Goal: Information Seeking & Learning: Learn about a topic

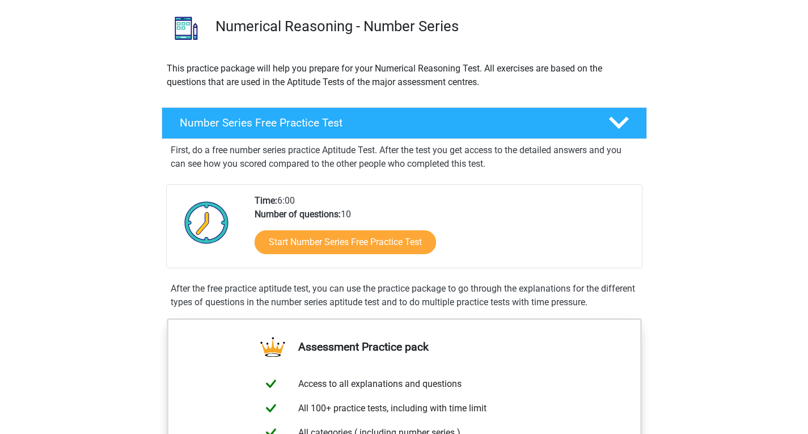
scroll to position [94, 0]
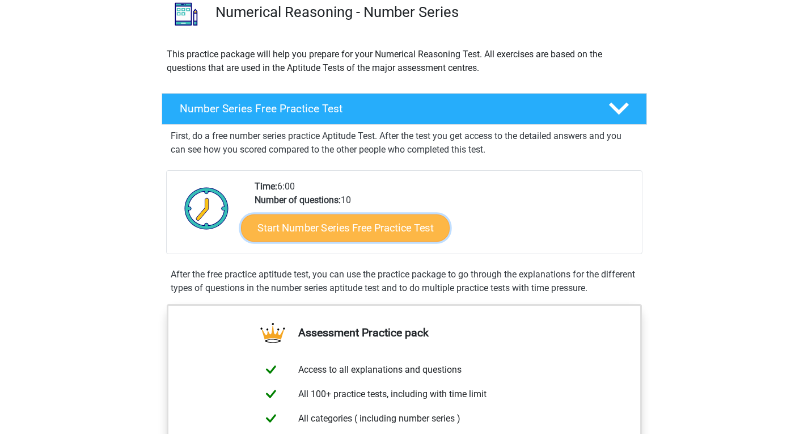
click at [377, 231] on link "Start Number Series Free Practice Test" at bounding box center [345, 227] width 209 height 27
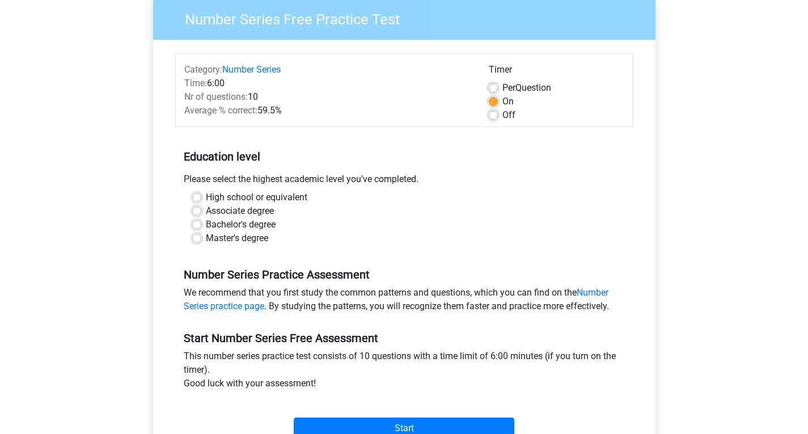
scroll to position [189, 0]
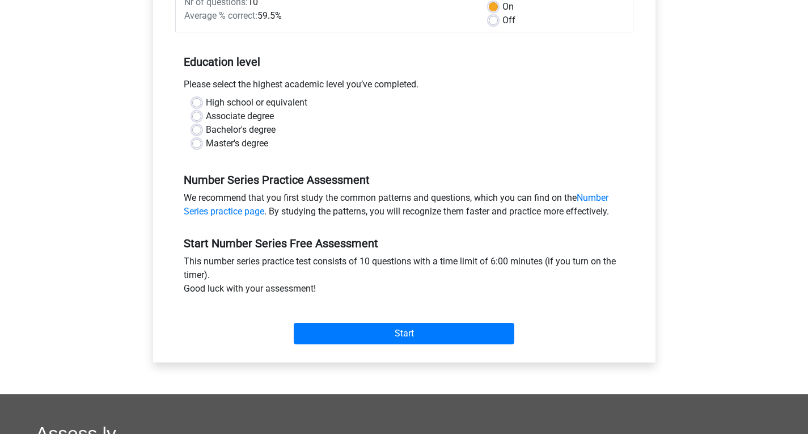
click at [206, 100] on label "High school or equivalent" at bounding box center [257, 103] width 102 height 14
click at [200, 100] on input "High school or equivalent" at bounding box center [196, 101] width 9 height 11
radio input "true"
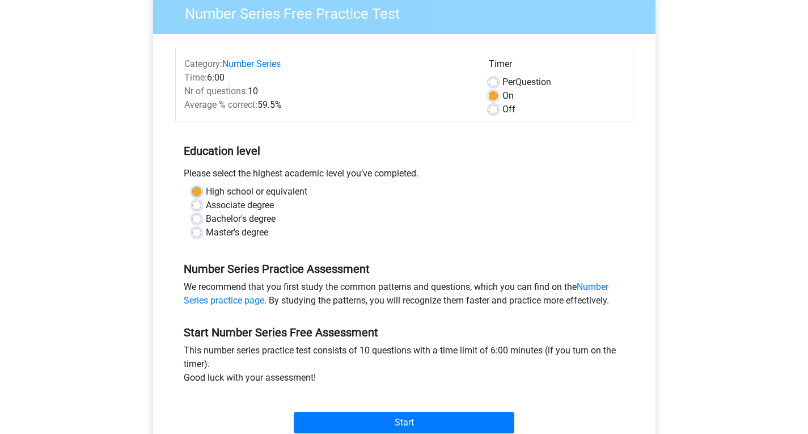
scroll to position [94, 0]
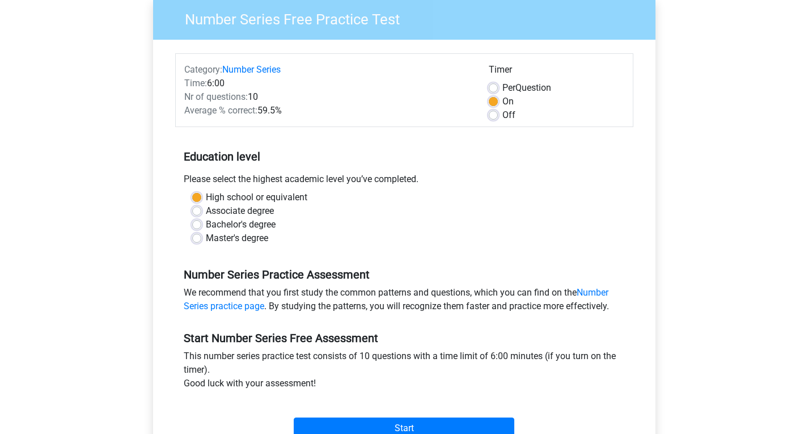
click at [503, 115] on label "Off" at bounding box center [509, 115] width 13 height 14
click at [494, 115] on input "Off" at bounding box center [493, 113] width 9 height 11
radio input "true"
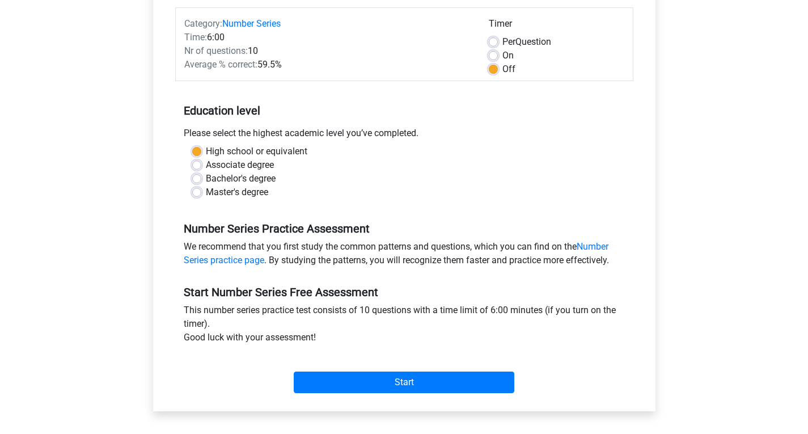
scroll to position [142, 0]
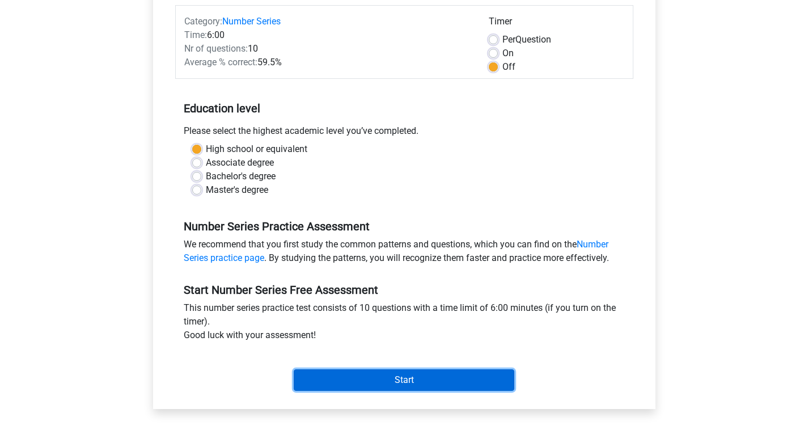
click at [469, 378] on input "Start" at bounding box center [404, 380] width 221 height 22
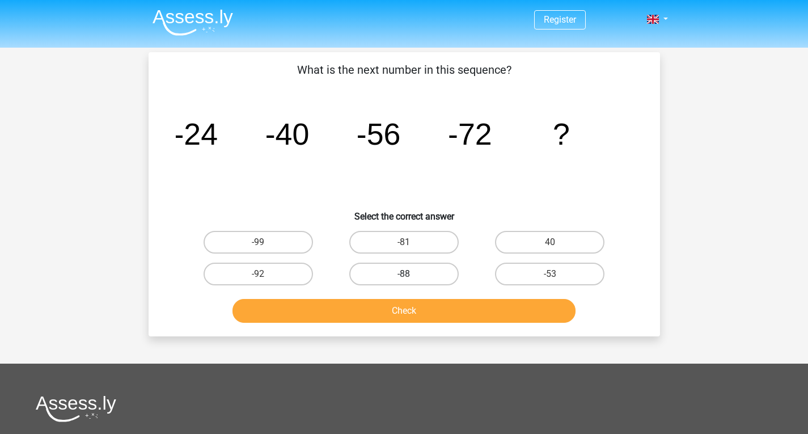
click at [427, 276] on label "-88" at bounding box center [403, 274] width 109 height 23
click at [411, 276] on input "-88" at bounding box center [407, 277] width 7 height 7
radio input "true"
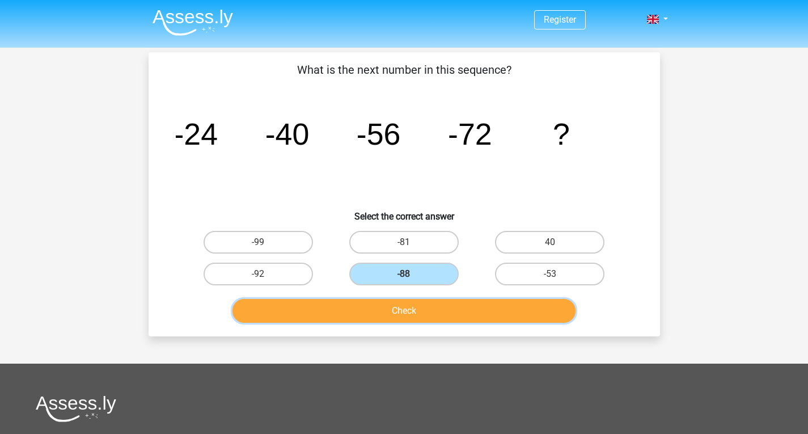
click at [467, 315] on button "Check" at bounding box center [404, 311] width 343 height 24
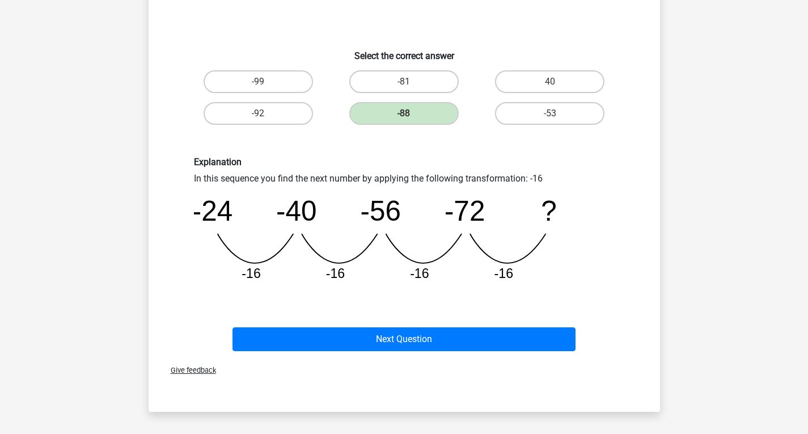
scroll to position [189, 0]
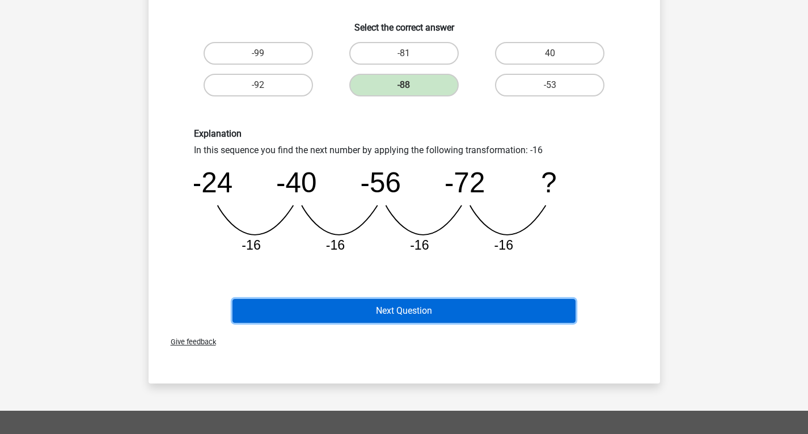
click at [479, 311] on button "Next Question" at bounding box center [404, 311] width 343 height 24
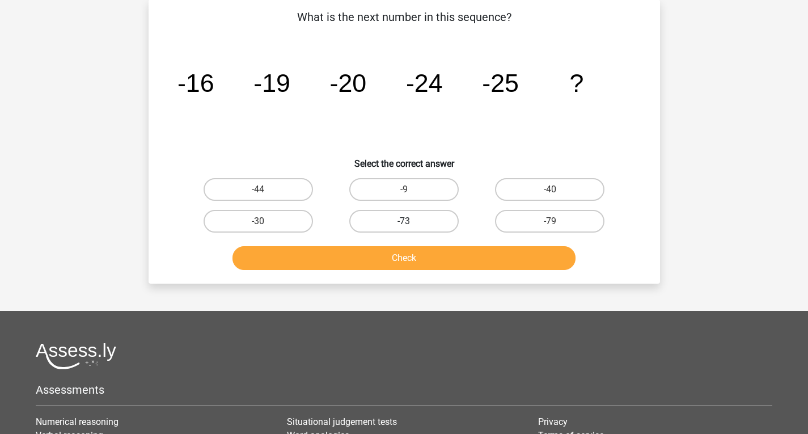
scroll to position [52, 0]
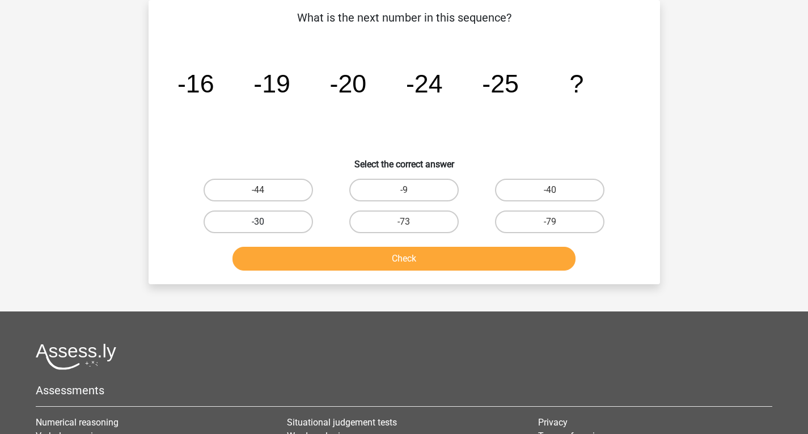
click at [279, 222] on label "-30" at bounding box center [258, 221] width 109 height 23
click at [265, 222] on input "-30" at bounding box center [261, 225] width 7 height 7
radio input "true"
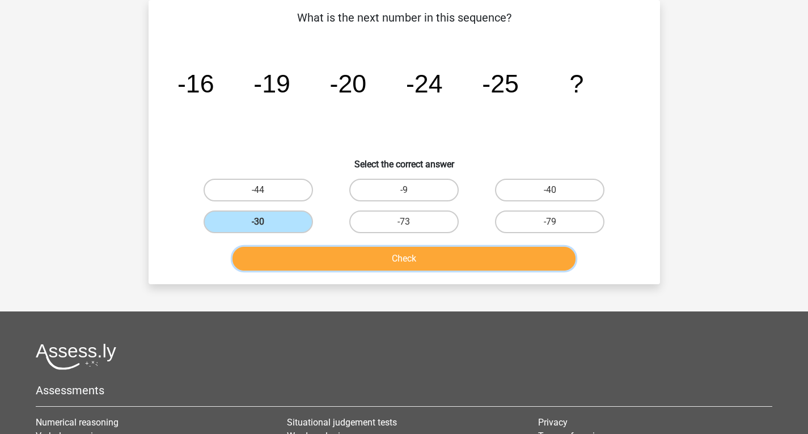
click at [365, 256] on button "Check" at bounding box center [404, 259] width 343 height 24
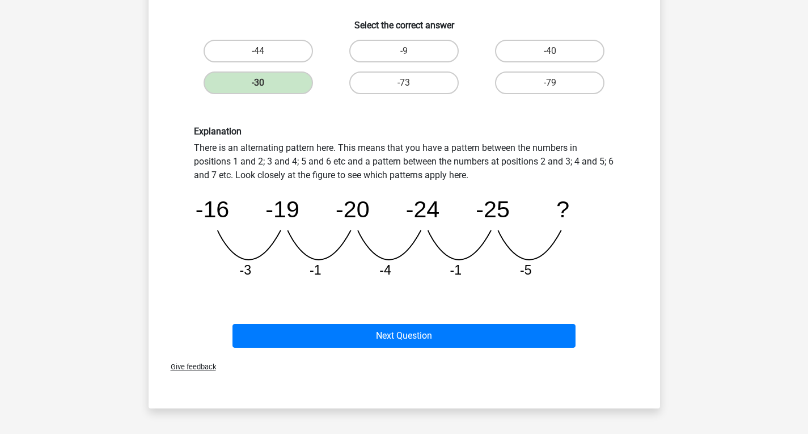
scroll to position [241, 0]
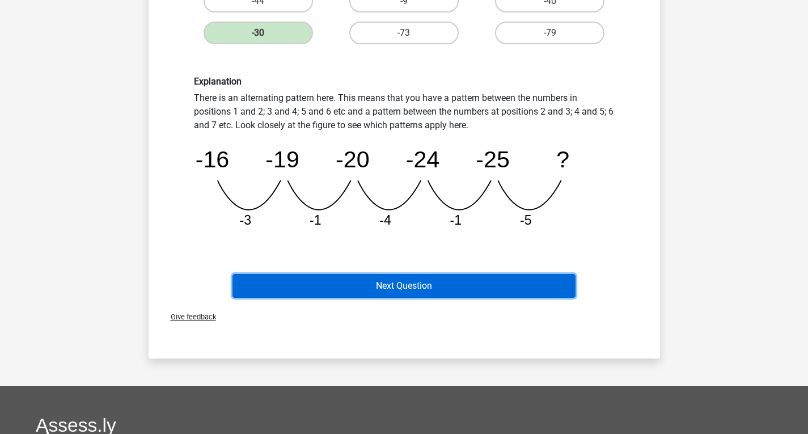
click at [492, 286] on button "Next Question" at bounding box center [404, 286] width 343 height 24
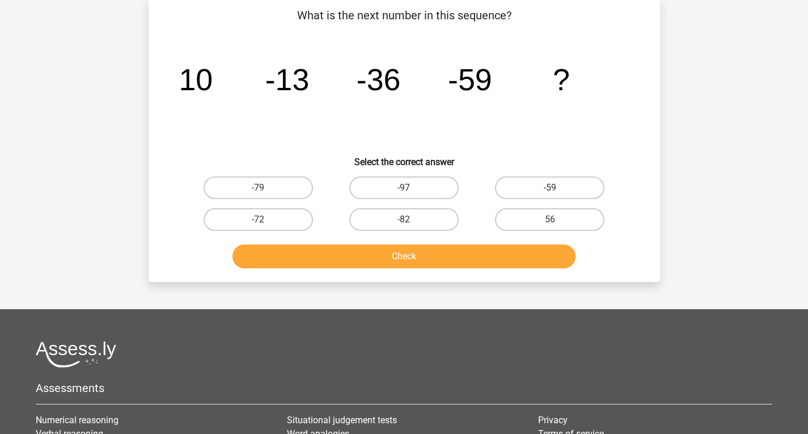
scroll to position [52, 0]
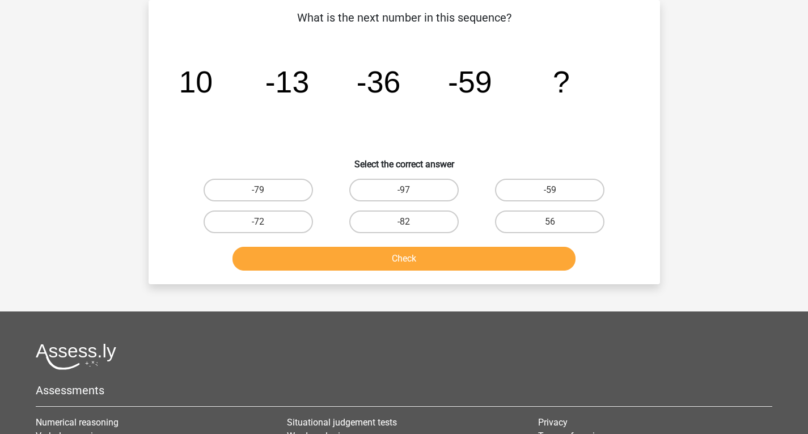
click at [262, 226] on input "-72" at bounding box center [261, 225] width 7 height 7
radio input "true"
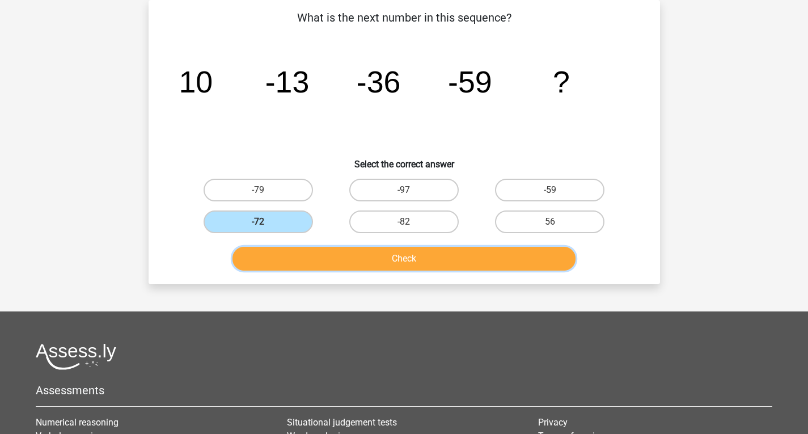
click at [359, 262] on button "Check" at bounding box center [404, 259] width 343 height 24
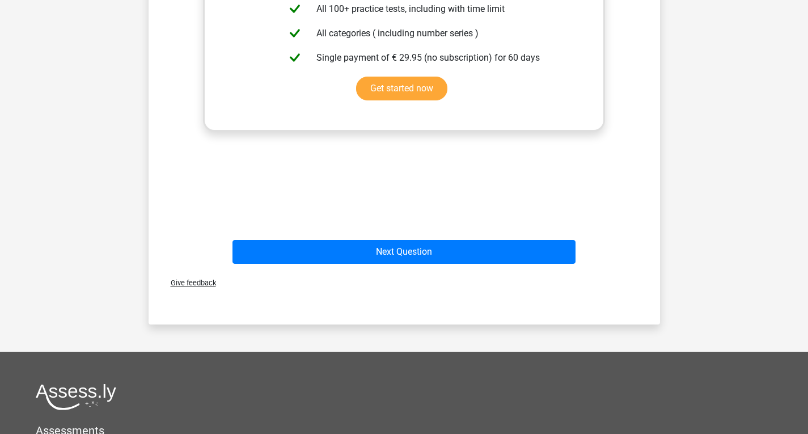
scroll to position [473, 0]
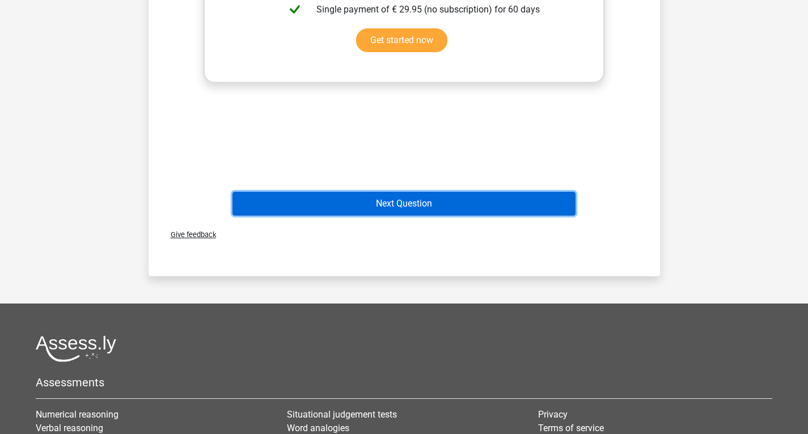
click at [502, 209] on button "Next Question" at bounding box center [404, 204] width 343 height 24
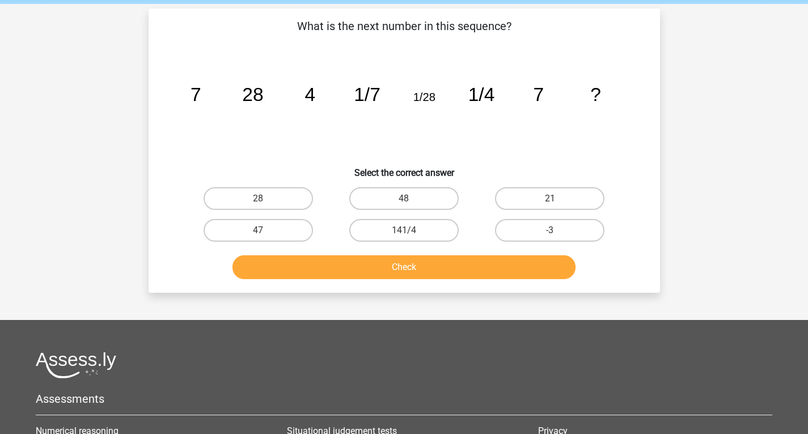
scroll to position [0, 0]
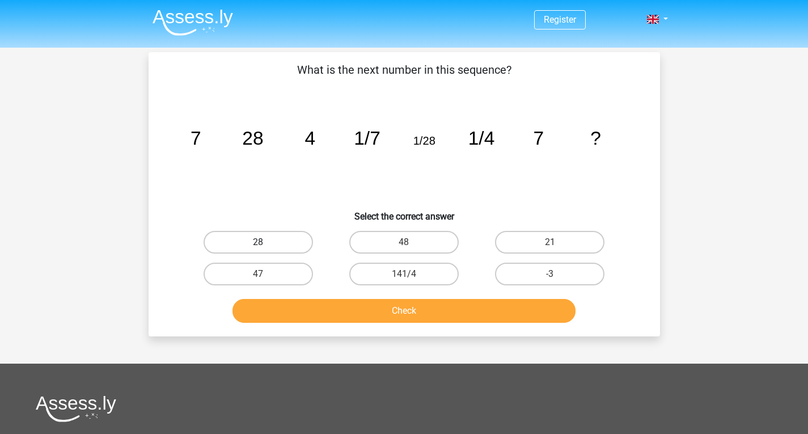
click at [264, 242] on label "28" at bounding box center [258, 242] width 109 height 23
click at [264, 242] on input "28" at bounding box center [261, 245] width 7 height 7
radio input "true"
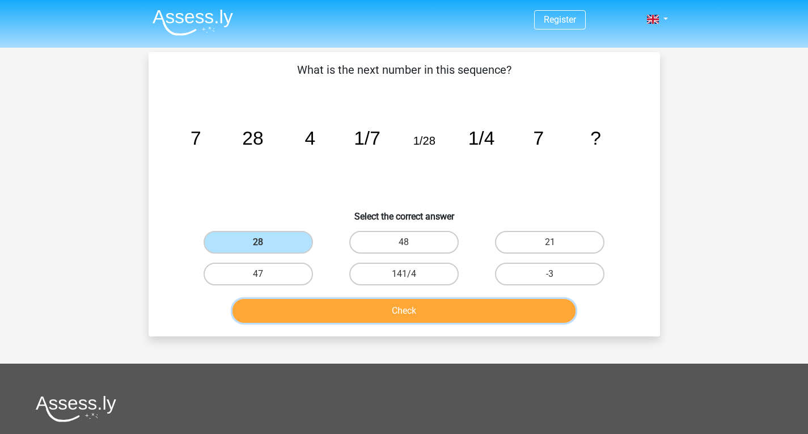
click at [342, 309] on button "Check" at bounding box center [404, 311] width 343 height 24
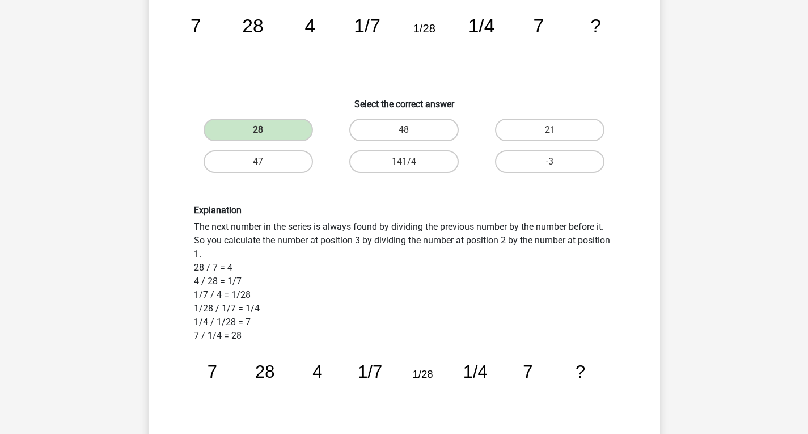
scroll to position [189, 0]
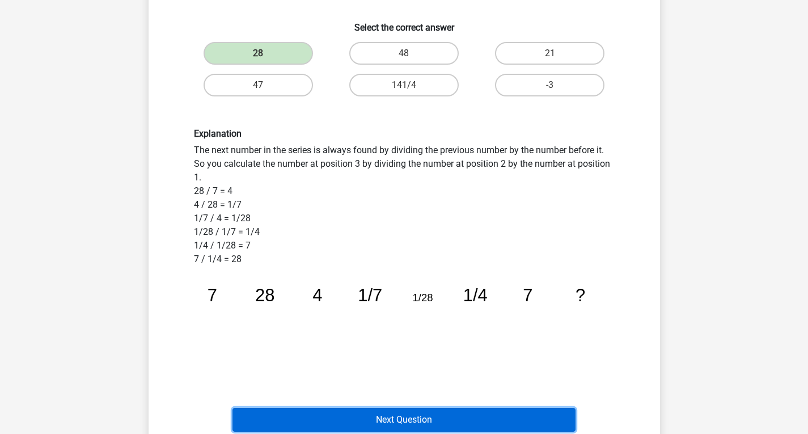
click at [395, 420] on button "Next Question" at bounding box center [404, 420] width 343 height 24
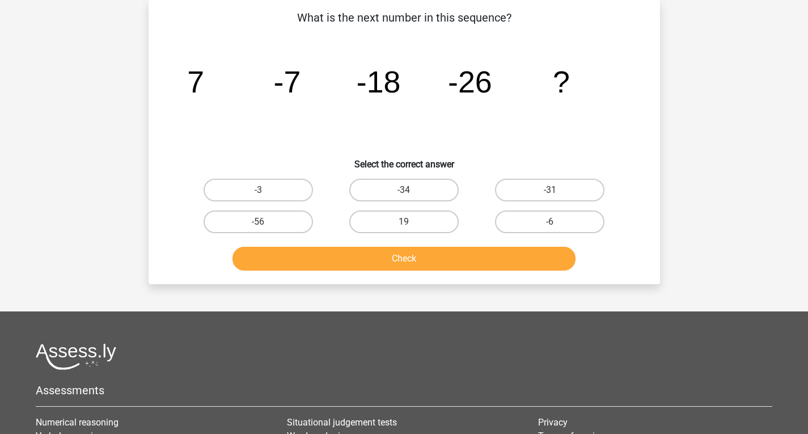
scroll to position [0, 0]
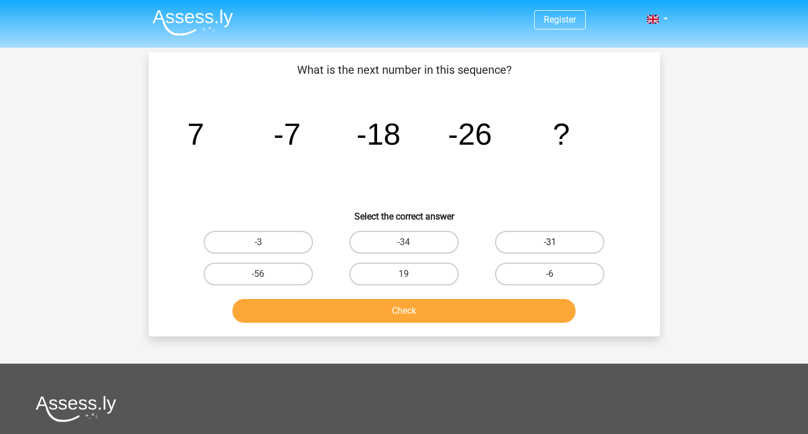
click at [538, 243] on label "-31" at bounding box center [549, 242] width 109 height 23
click at [550, 243] on input "-31" at bounding box center [553, 245] width 7 height 7
radio input "true"
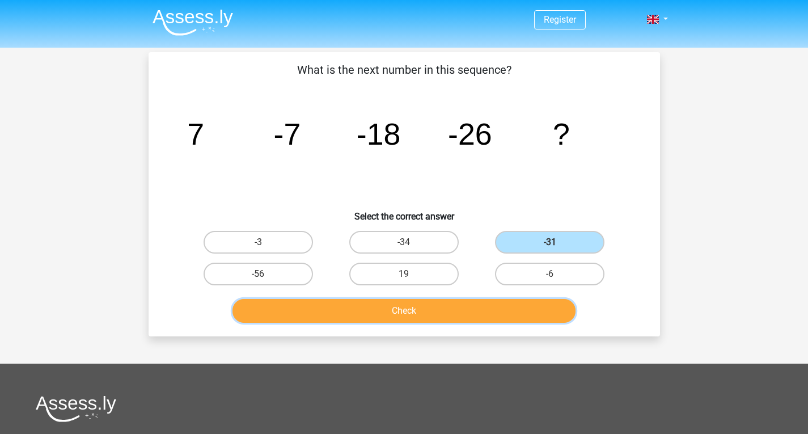
click at [528, 305] on button "Check" at bounding box center [404, 311] width 343 height 24
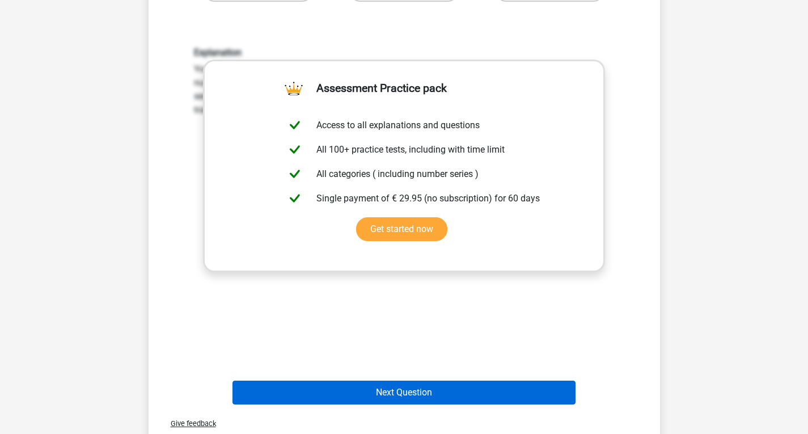
scroll to position [378, 0]
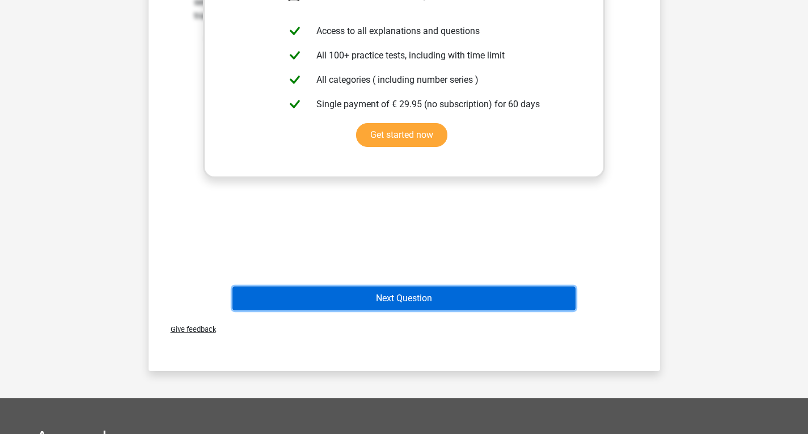
click at [500, 298] on button "Next Question" at bounding box center [404, 298] width 343 height 24
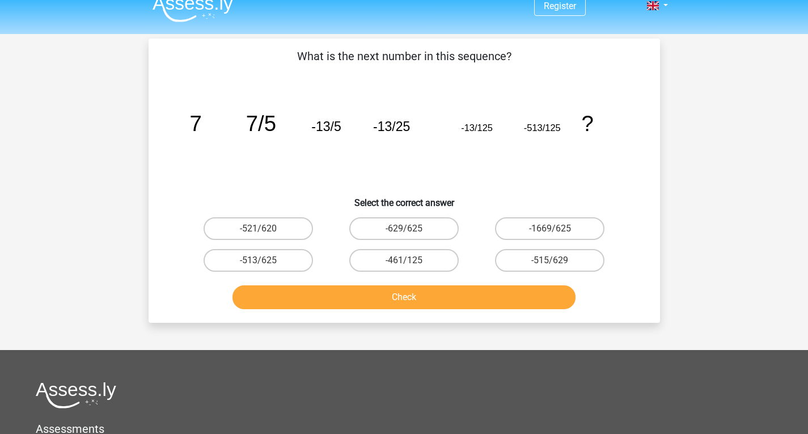
scroll to position [0, 0]
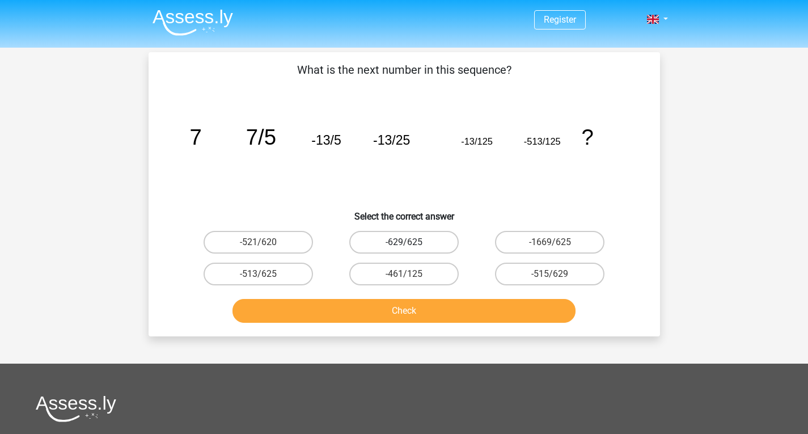
click at [419, 245] on label "-629/625" at bounding box center [403, 242] width 109 height 23
click at [411, 245] on input "-629/625" at bounding box center [407, 245] width 7 height 7
radio input "true"
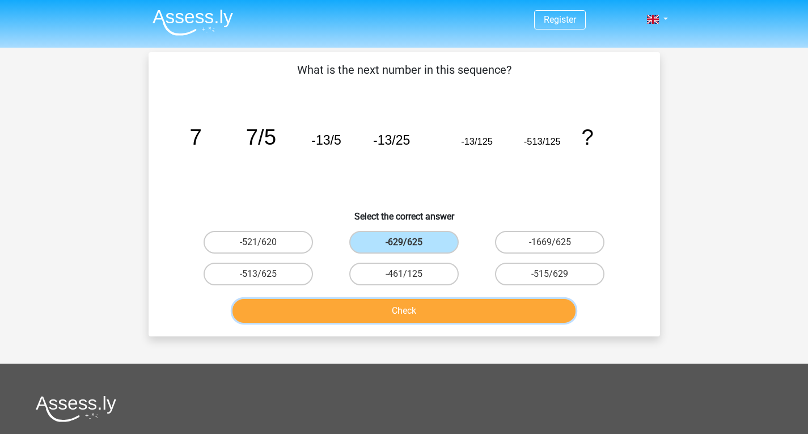
click at [448, 310] on button "Check" at bounding box center [404, 311] width 343 height 24
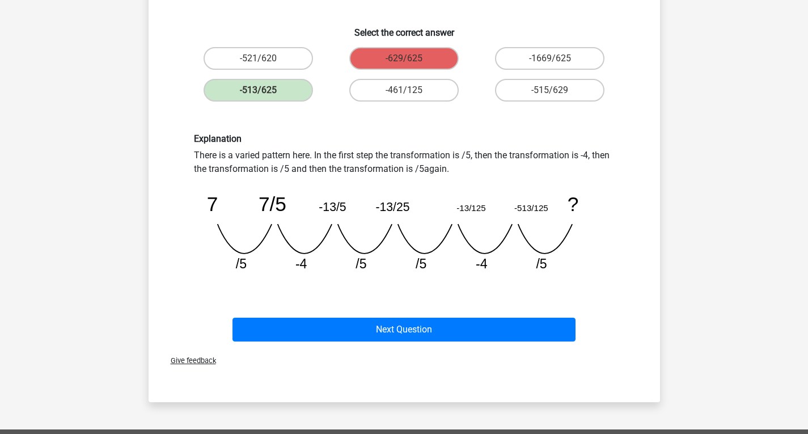
scroll to position [189, 0]
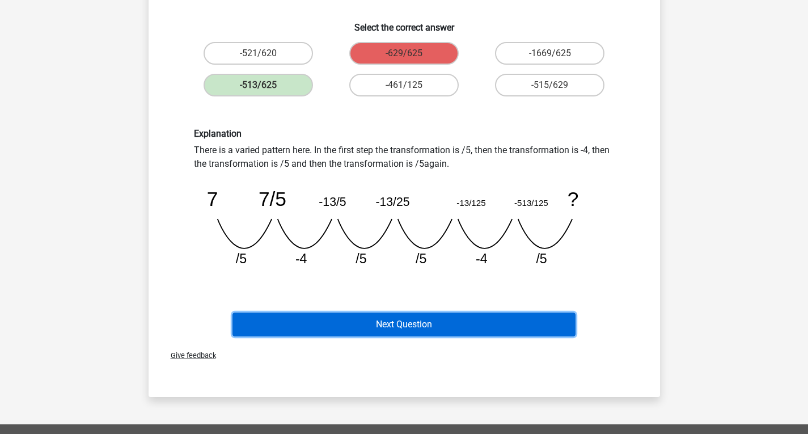
click at [484, 322] on button "Next Question" at bounding box center [404, 325] width 343 height 24
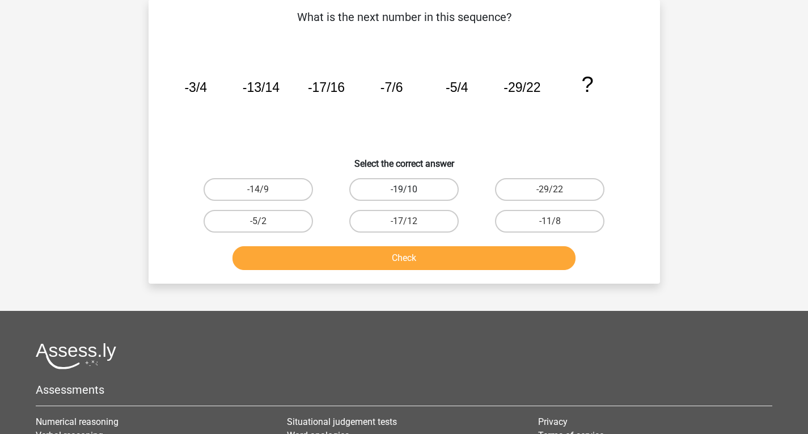
scroll to position [52, 0]
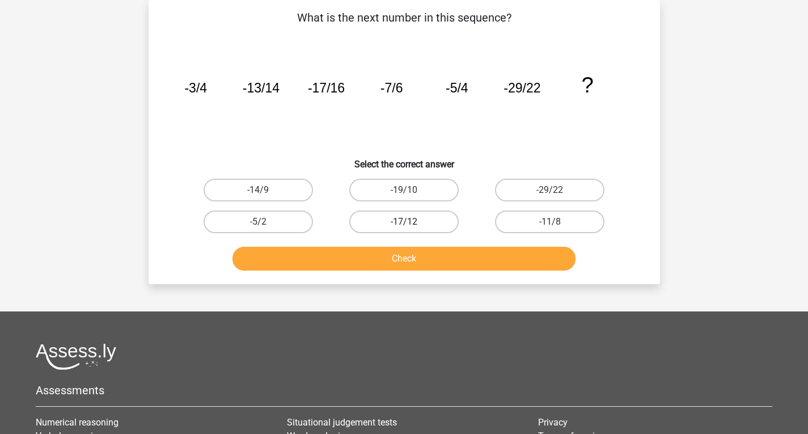
click at [435, 221] on label "-17/12" at bounding box center [403, 221] width 109 height 23
click at [411, 222] on input "-17/12" at bounding box center [407, 225] width 7 height 7
radio input "true"
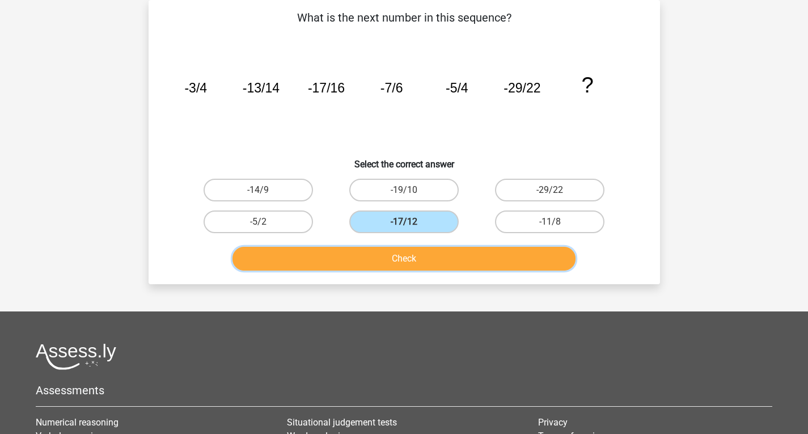
click at [452, 258] on button "Check" at bounding box center [404, 259] width 343 height 24
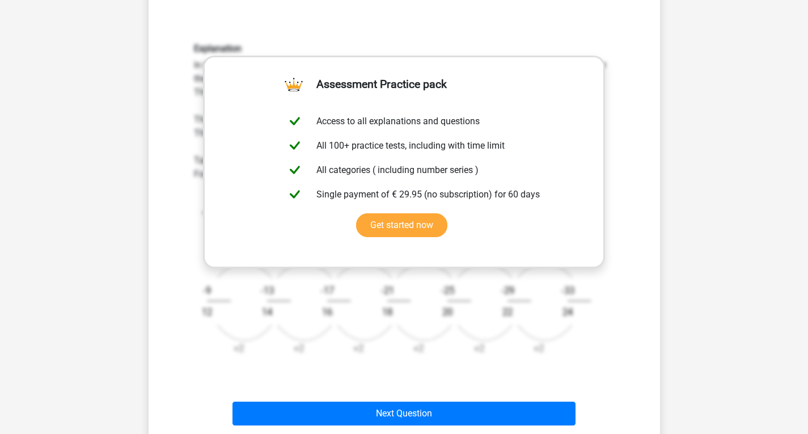
scroll to position [473, 0]
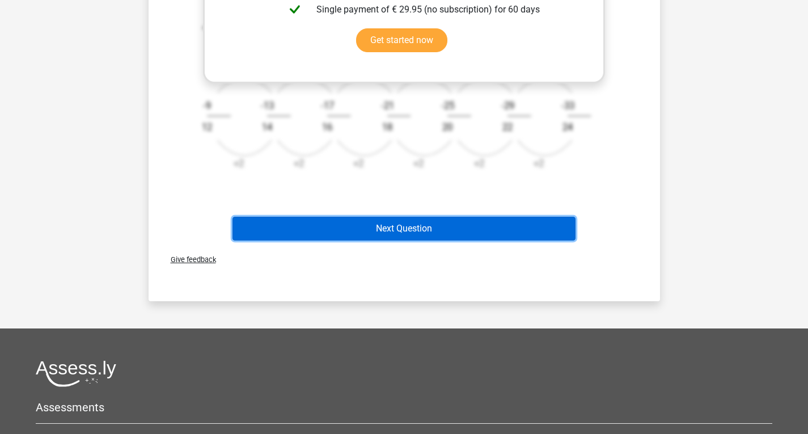
click at [494, 221] on button "Next Question" at bounding box center [404, 229] width 343 height 24
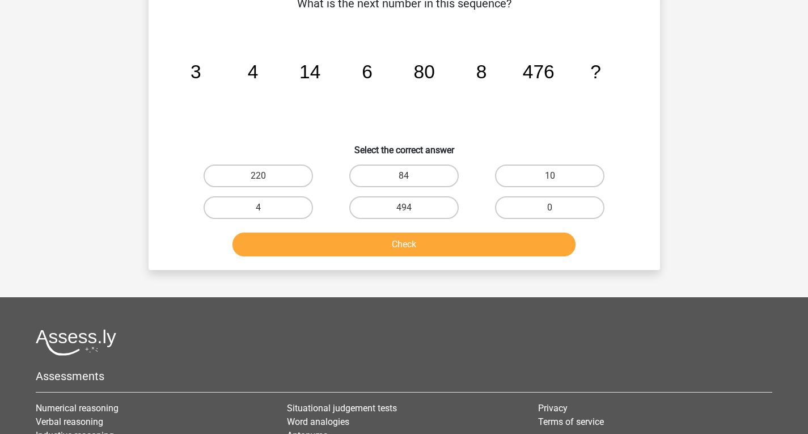
scroll to position [52, 0]
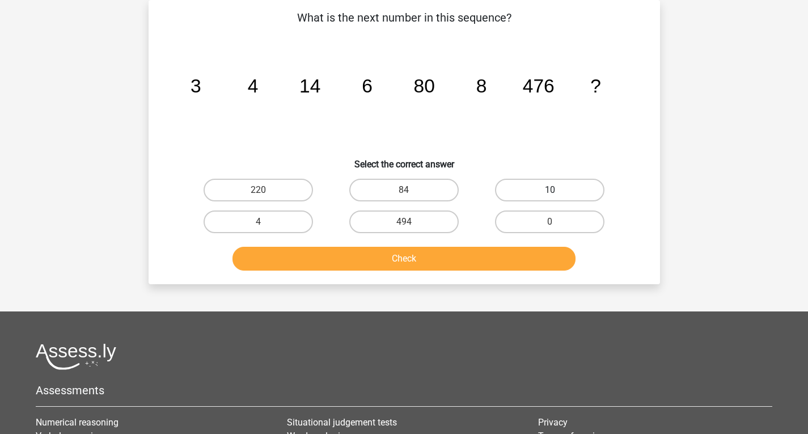
click at [572, 196] on label "10" at bounding box center [549, 190] width 109 height 23
click at [558, 196] on input "10" at bounding box center [553, 193] width 7 height 7
radio input "true"
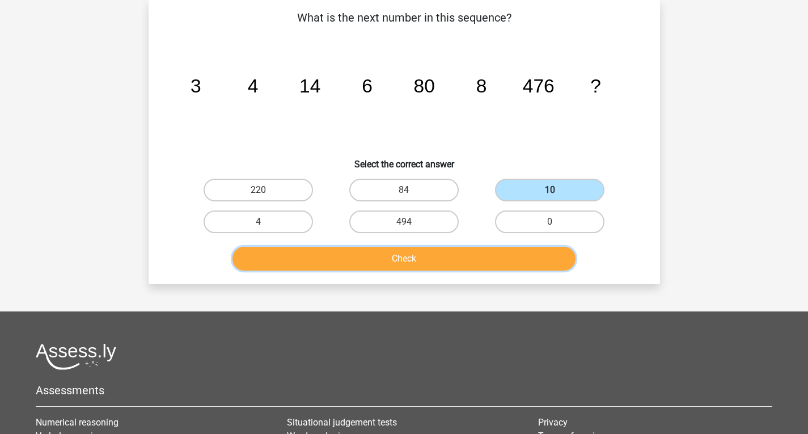
click at [527, 256] on button "Check" at bounding box center [404, 259] width 343 height 24
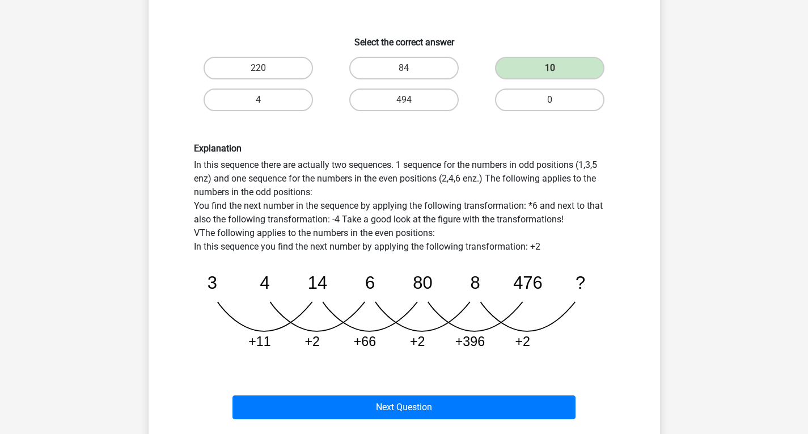
scroll to position [241, 0]
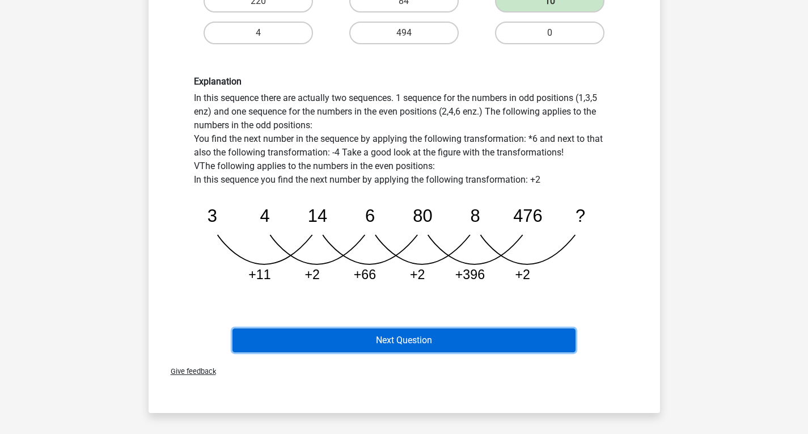
click at [524, 334] on button "Next Question" at bounding box center [404, 340] width 343 height 24
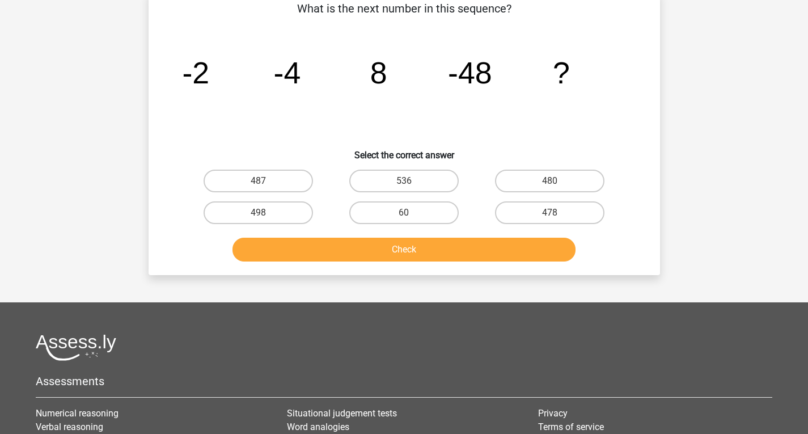
scroll to position [52, 0]
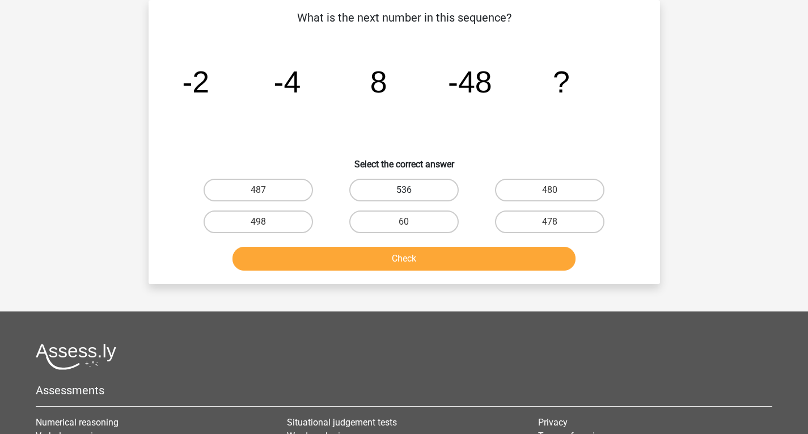
click at [439, 193] on label "536" at bounding box center [403, 190] width 109 height 23
click at [411, 193] on input "536" at bounding box center [407, 193] width 7 height 7
radio input "true"
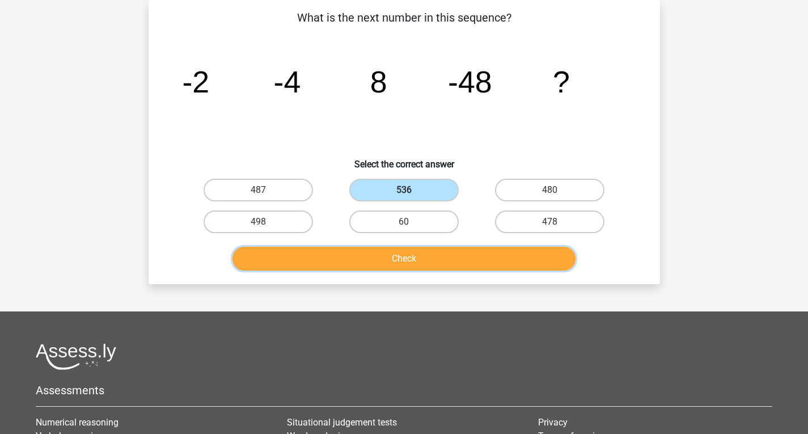
click at [440, 254] on button "Check" at bounding box center [404, 259] width 343 height 24
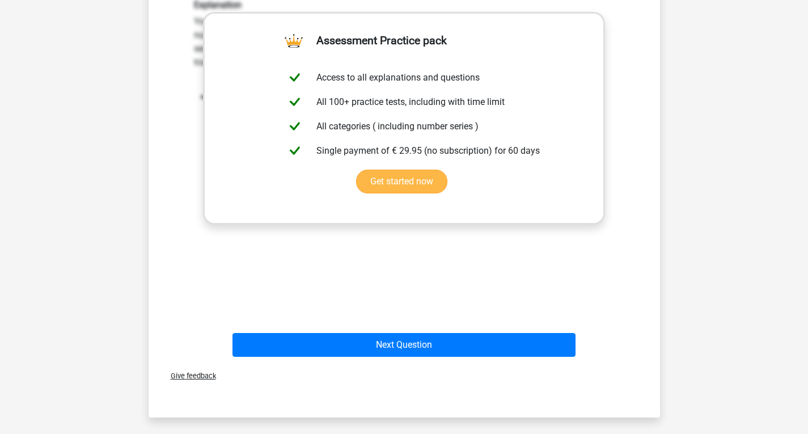
scroll to position [336, 0]
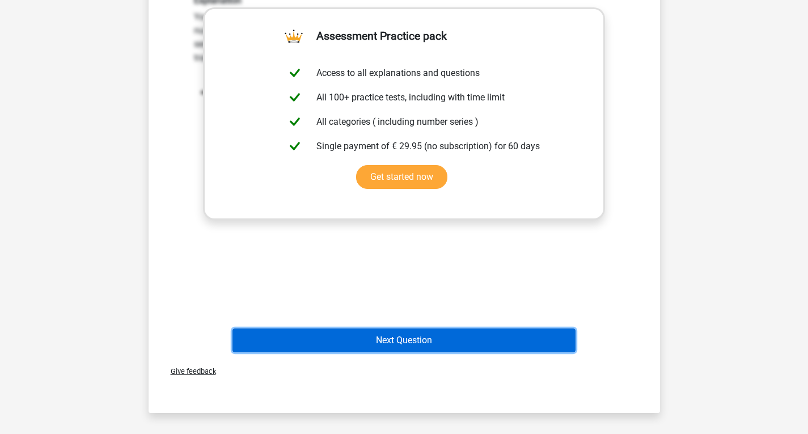
click at [484, 339] on button "Next Question" at bounding box center [404, 340] width 343 height 24
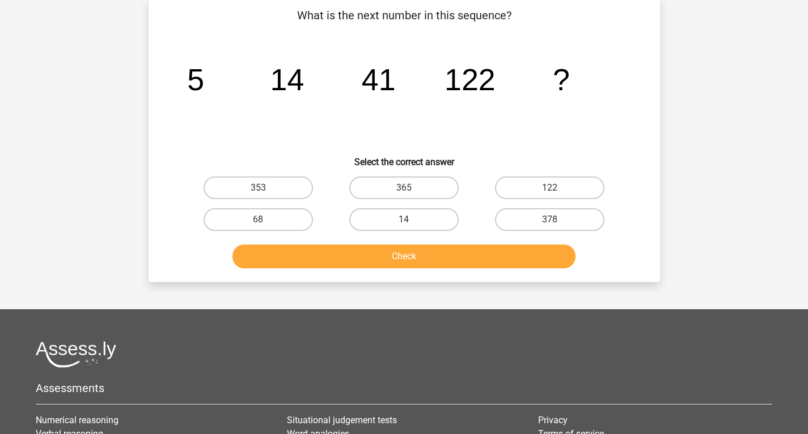
scroll to position [52, 0]
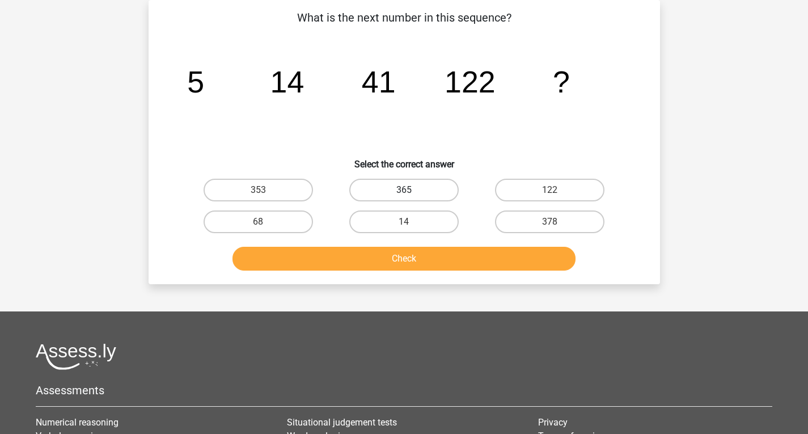
click at [397, 192] on label "365" at bounding box center [403, 190] width 109 height 23
click at [404, 192] on input "365" at bounding box center [407, 193] width 7 height 7
radio input "true"
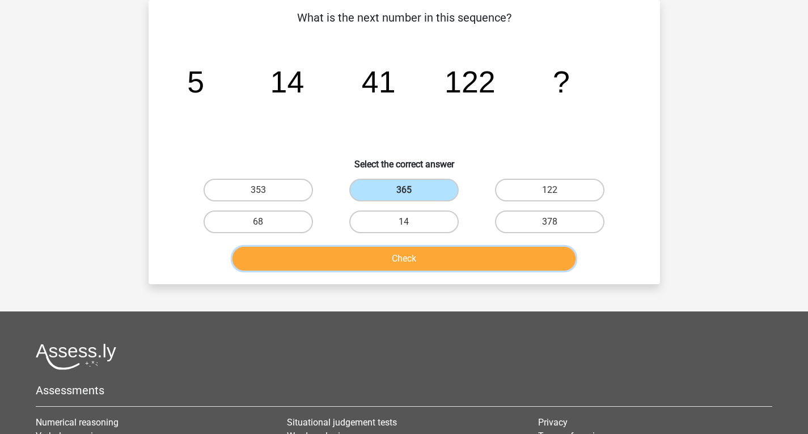
click at [409, 259] on button "Check" at bounding box center [404, 259] width 343 height 24
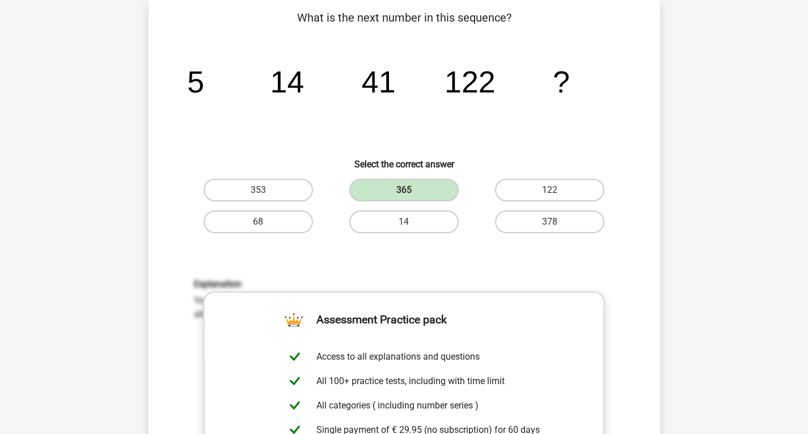
click at [564, 258] on div "Explanation You find the next number in the sequence by applying the following …" at bounding box center [404, 427] width 475 height 352
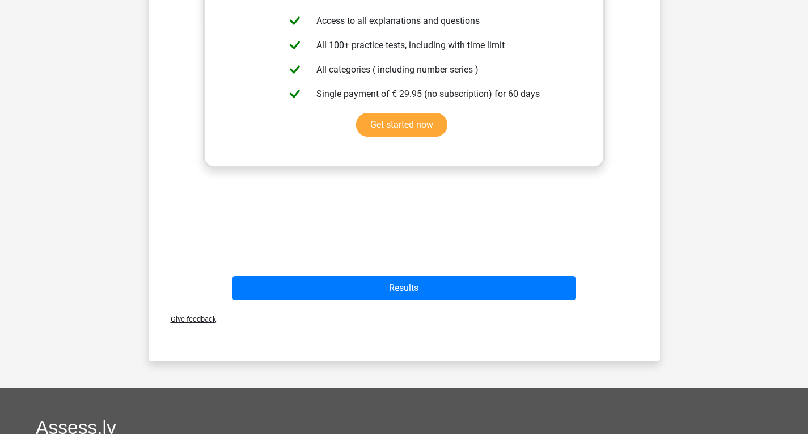
scroll to position [525, 0]
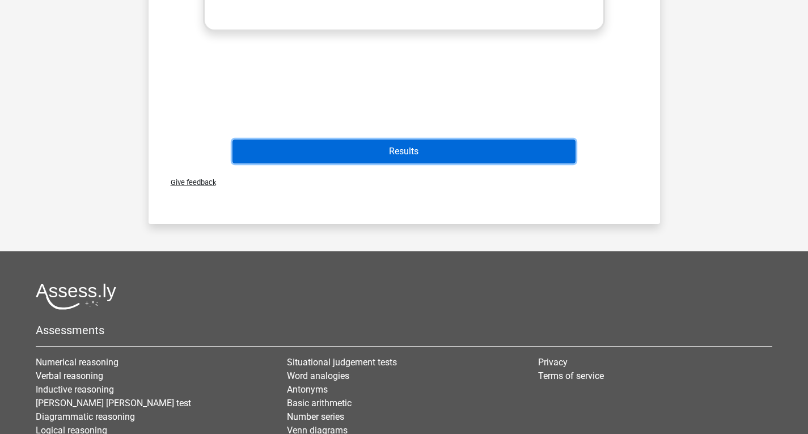
click at [549, 148] on button "Results" at bounding box center [404, 152] width 343 height 24
